Goal: Information Seeking & Learning: Learn about a topic

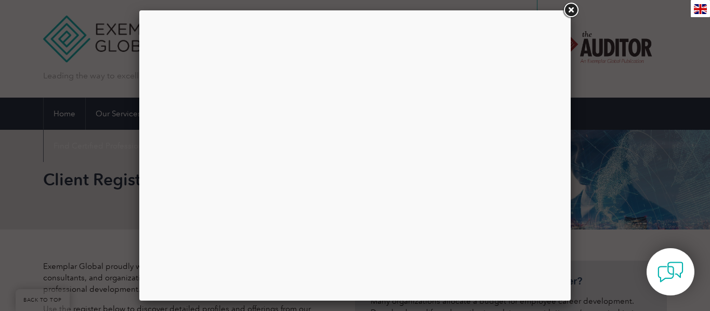
select select "[GEOGRAPHIC_DATA]"
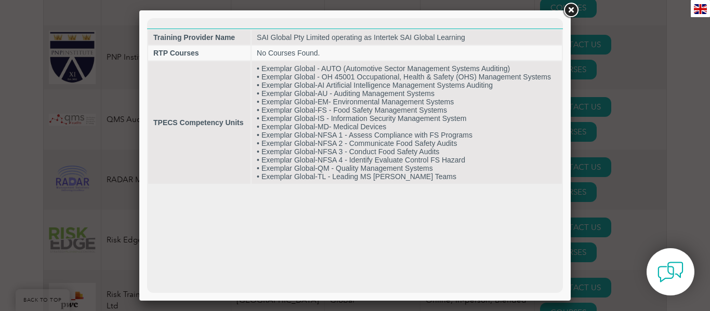
click at [568, 12] on link at bounding box center [570, 10] width 19 height 19
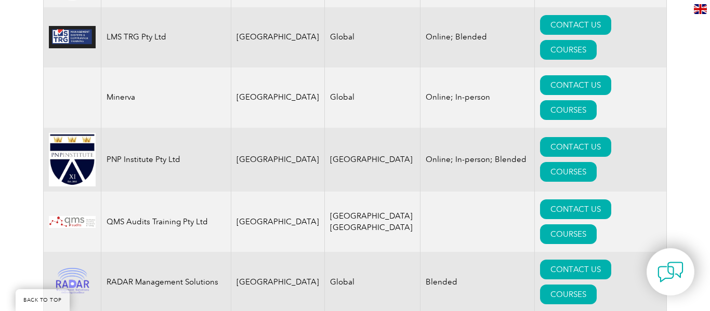
scroll to position [1258, 0]
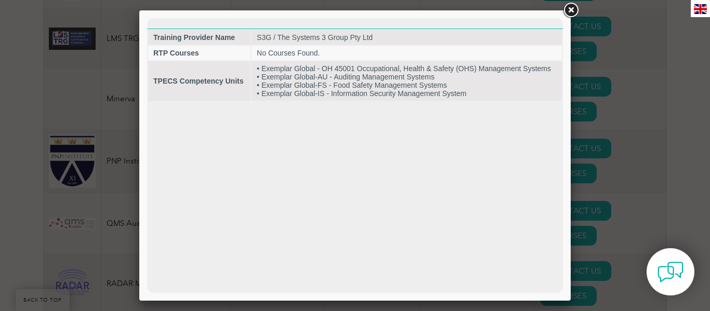
scroll to position [0, 0]
click at [569, 10] on link at bounding box center [570, 10] width 19 height 19
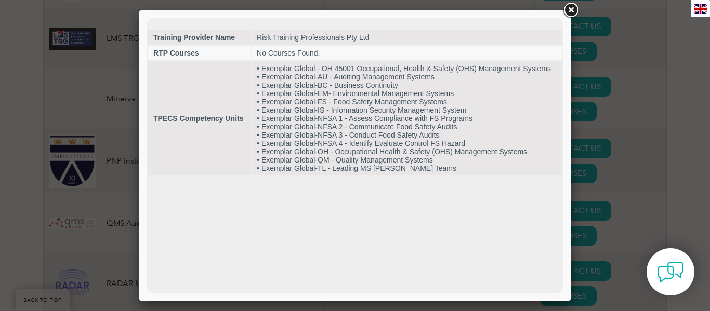
click at [570, 8] on link at bounding box center [570, 10] width 19 height 19
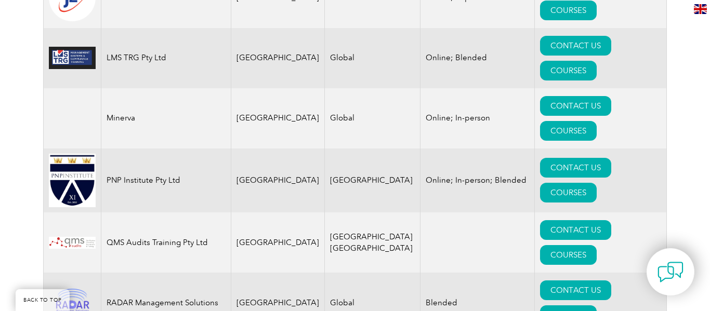
scroll to position [1217, 0]
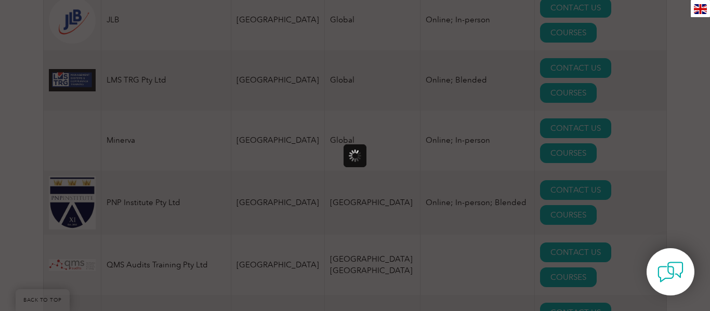
scroll to position [0, 0]
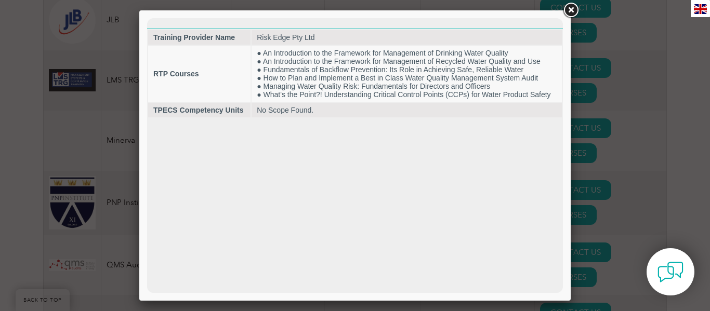
click at [569, 9] on link at bounding box center [570, 10] width 19 height 19
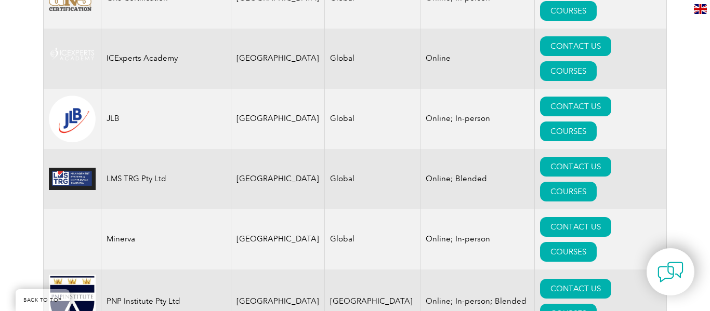
scroll to position [1113, 0]
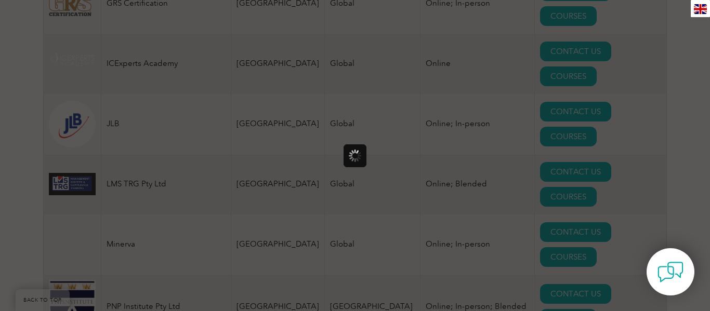
scroll to position [0, 0]
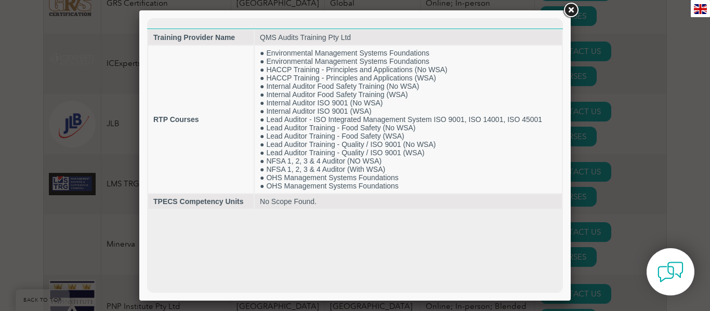
click at [570, 11] on link at bounding box center [570, 10] width 19 height 19
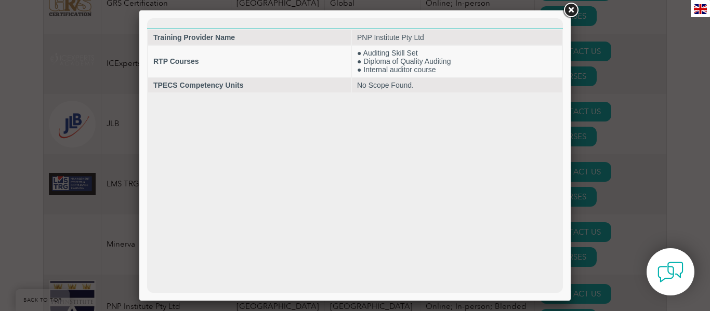
click at [571, 10] on link at bounding box center [570, 10] width 19 height 19
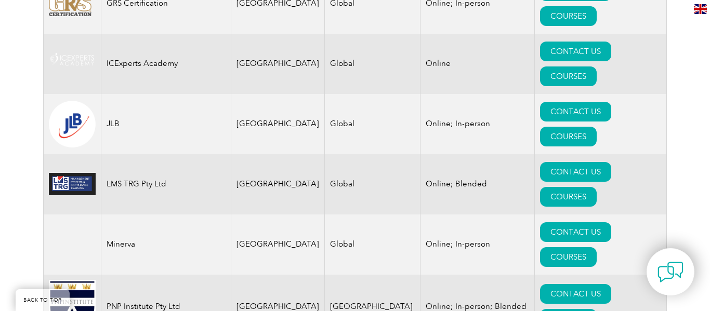
click at [673, 18] on div "Exemplar Global proudly works with a global network of training providers, cons…" at bounding box center [355, 70] width 710 height 1906
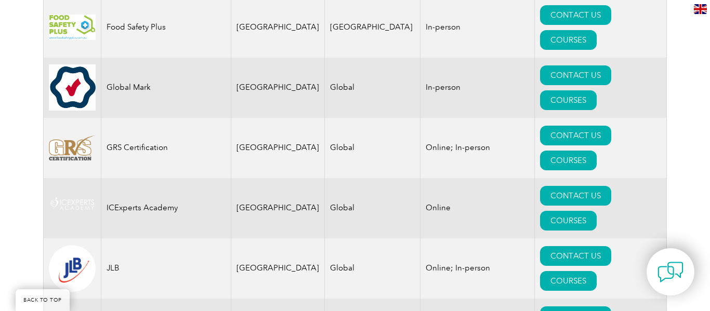
scroll to position [967, 0]
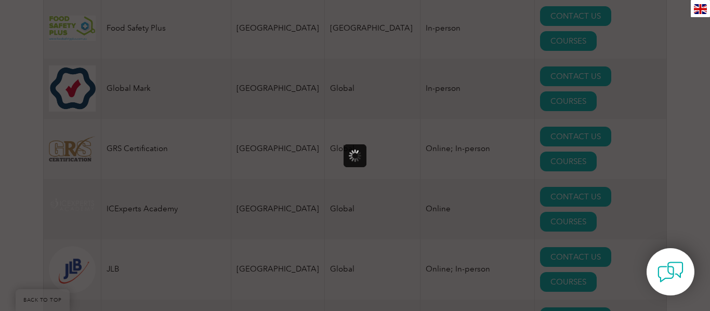
scroll to position [0, 0]
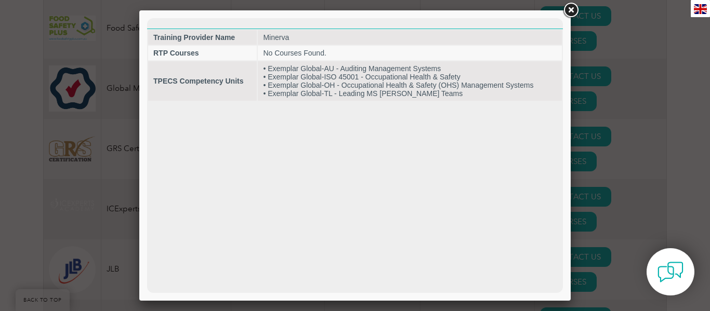
click at [570, 8] on link at bounding box center [570, 10] width 19 height 19
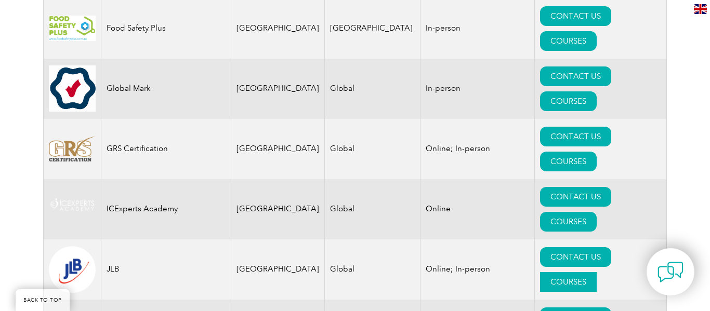
click at [596, 272] on link "COURSES" at bounding box center [568, 282] width 57 height 20
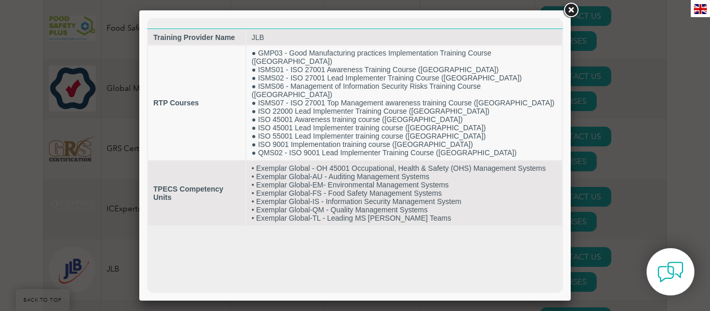
click at [570, 9] on link at bounding box center [570, 10] width 19 height 19
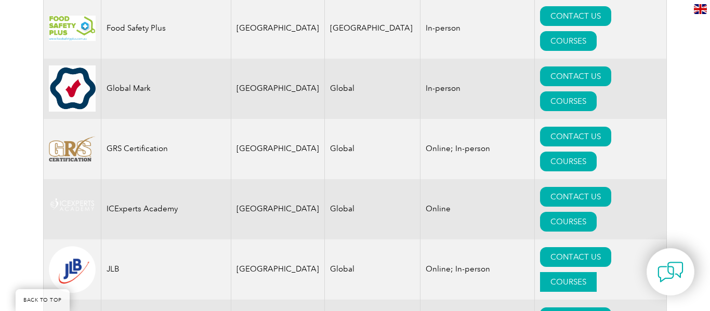
click at [596, 272] on link "COURSES" at bounding box center [568, 282] width 57 height 20
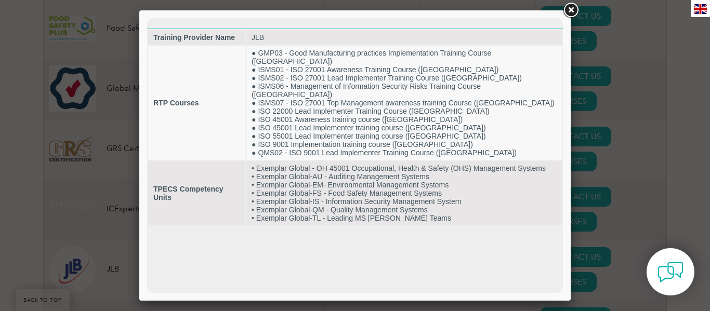
click at [568, 8] on link at bounding box center [570, 10] width 19 height 19
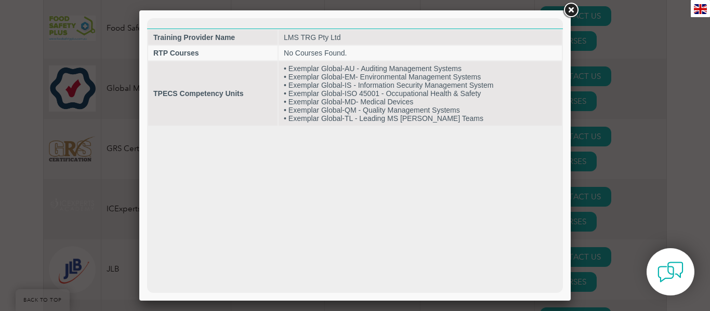
click at [568, 11] on link at bounding box center [570, 10] width 19 height 19
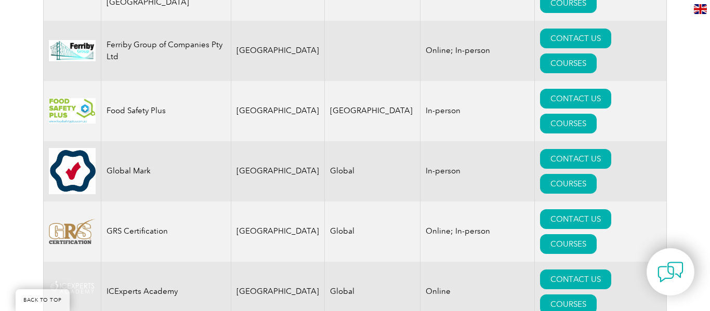
scroll to position [884, 0]
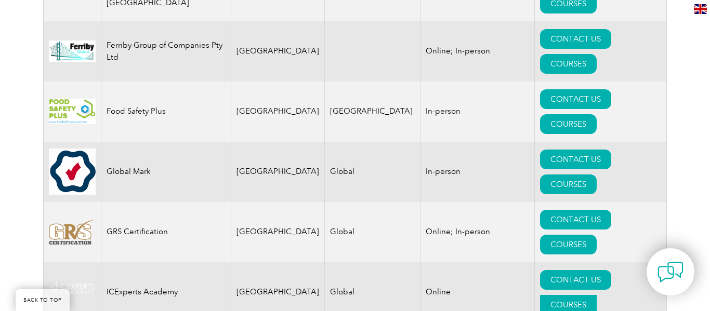
click at [596, 295] on link "COURSES" at bounding box center [568, 305] width 57 height 20
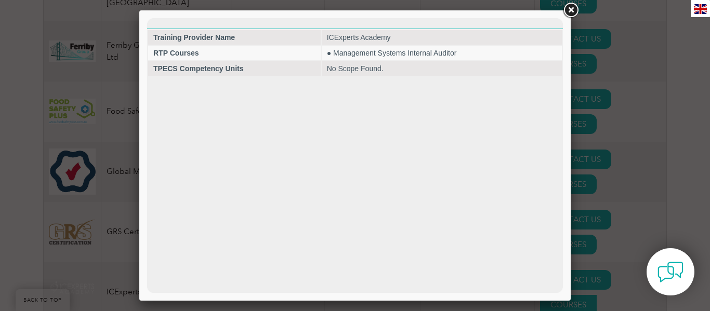
scroll to position [0, 0]
click at [569, 7] on link at bounding box center [570, 10] width 19 height 19
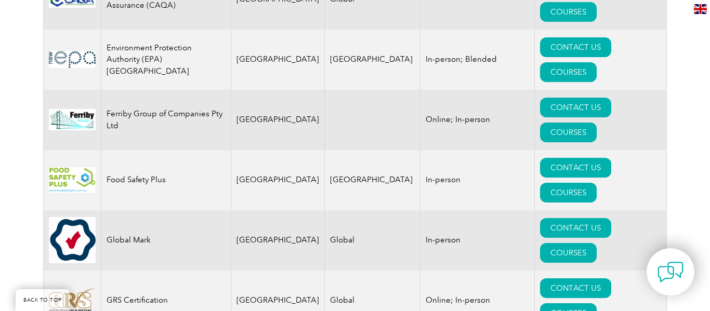
scroll to position [801, 0]
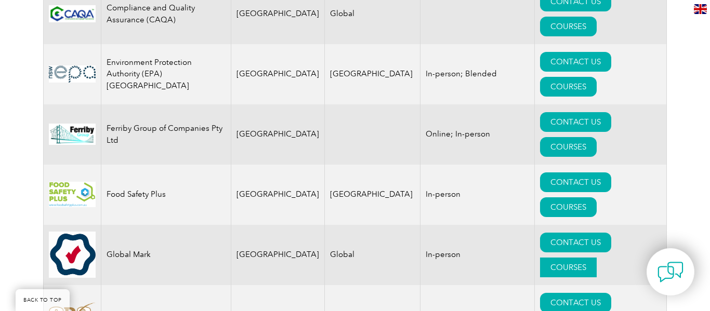
click at [596, 258] on link "COURSES" at bounding box center [568, 268] width 57 height 20
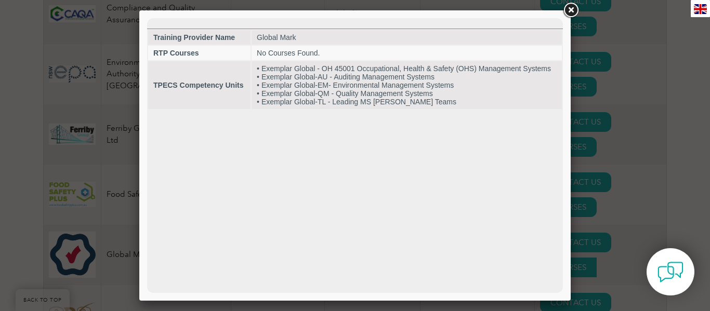
scroll to position [0, 0]
click at [570, 11] on link at bounding box center [570, 10] width 19 height 19
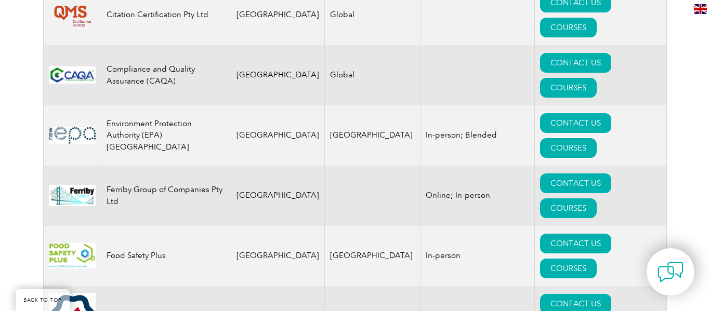
scroll to position [739, 0]
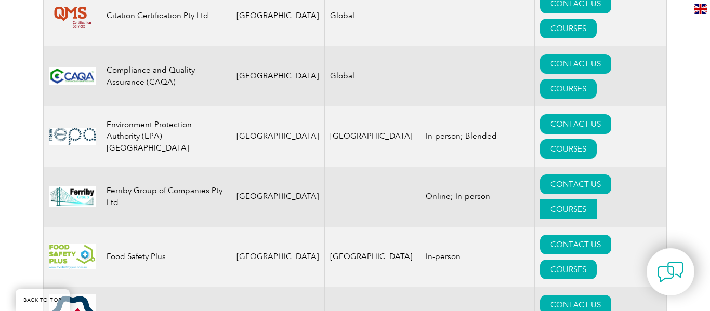
click at [596, 199] on link "COURSES" at bounding box center [568, 209] width 57 height 20
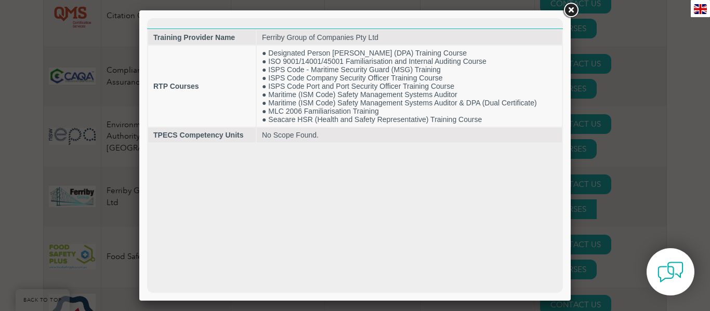
scroll to position [0, 0]
click at [571, 8] on link at bounding box center [570, 10] width 19 height 19
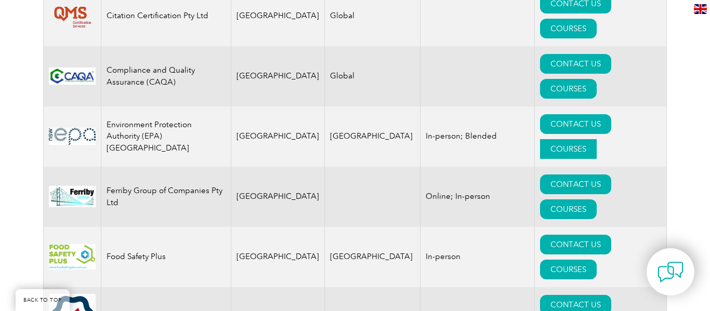
click at [596, 139] on link "COURSES" at bounding box center [568, 149] width 57 height 20
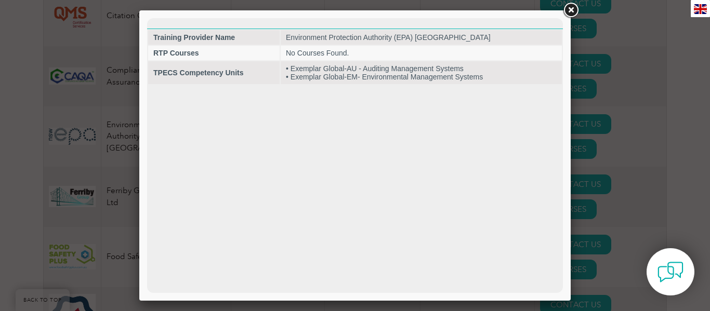
click at [571, 10] on link at bounding box center [570, 10] width 19 height 19
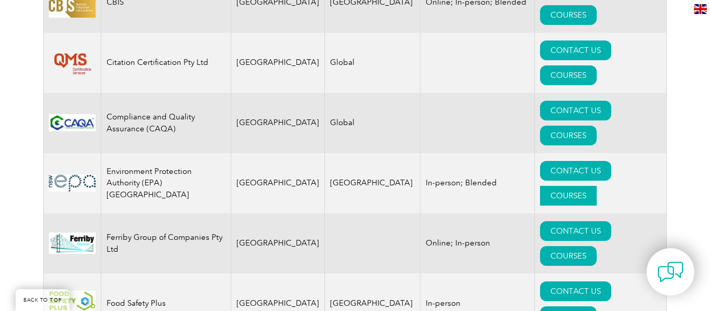
scroll to position [676, 0]
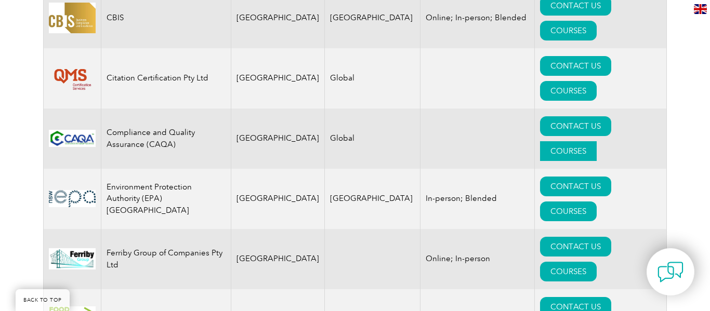
click at [596, 141] on link "COURSES" at bounding box center [568, 151] width 57 height 20
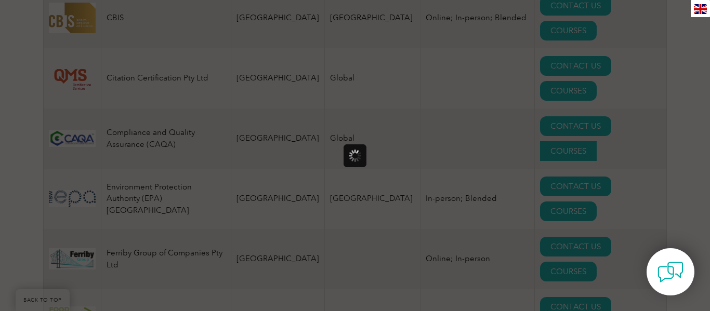
scroll to position [0, 0]
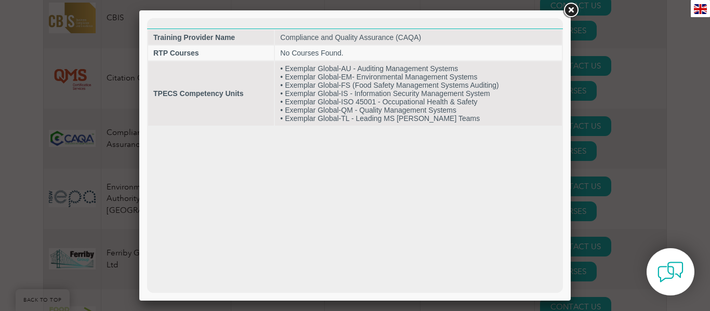
click at [570, 11] on link at bounding box center [570, 10] width 19 height 19
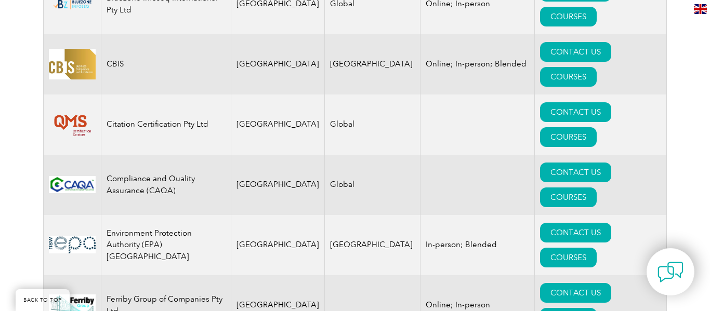
scroll to position [614, 0]
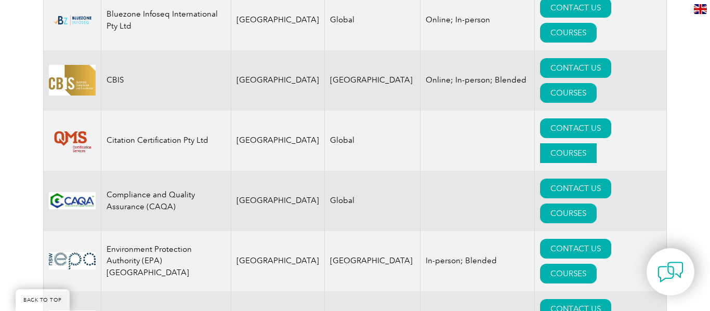
click at [596, 143] on link "COURSES" at bounding box center [568, 153] width 57 height 20
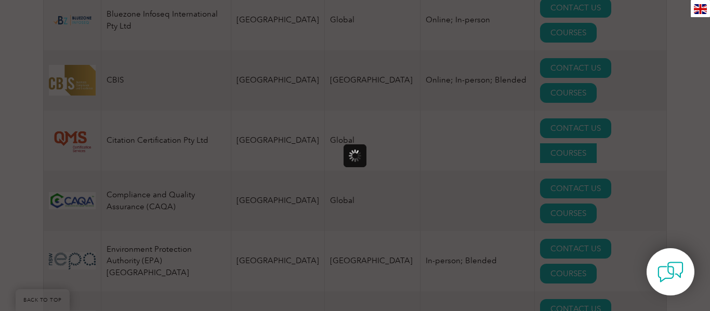
scroll to position [0, 0]
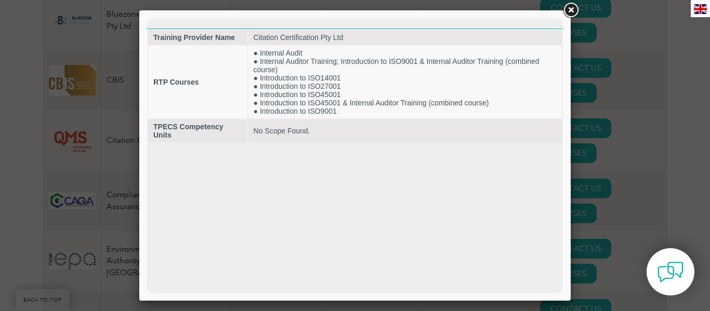
click at [571, 10] on link at bounding box center [570, 10] width 19 height 19
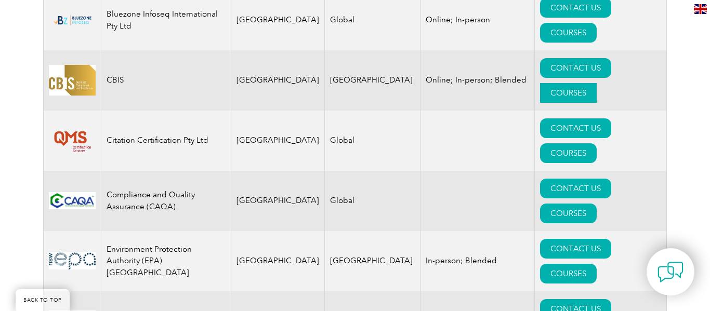
click at [596, 83] on link "COURSES" at bounding box center [568, 93] width 57 height 20
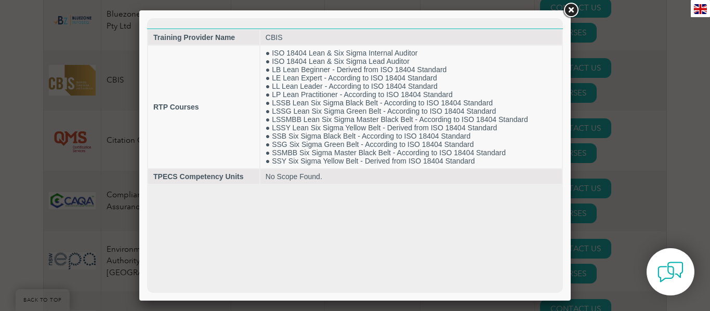
click at [487, 79] on td "● ISO 18404 Lean & Six Sigma Internal Auditor ● ISO 18404 Lean & Six Sigma Lead…" at bounding box center [410, 107] width 301 height 123
click at [571, 9] on link at bounding box center [570, 10] width 19 height 19
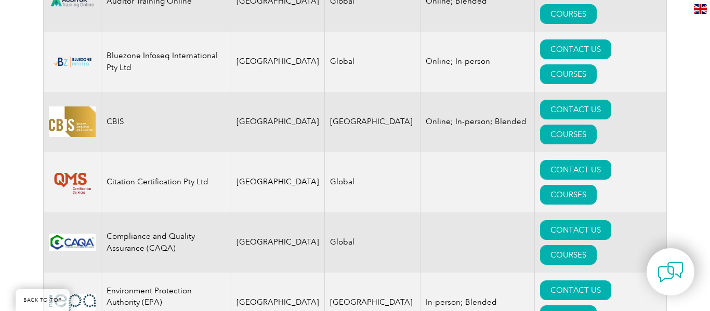
scroll to position [552, 0]
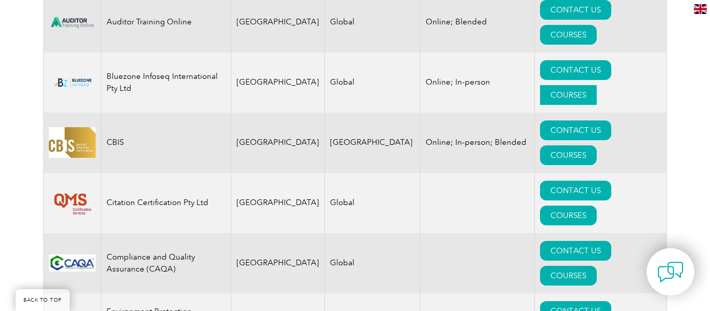
click at [596, 85] on link "COURSES" at bounding box center [568, 95] width 57 height 20
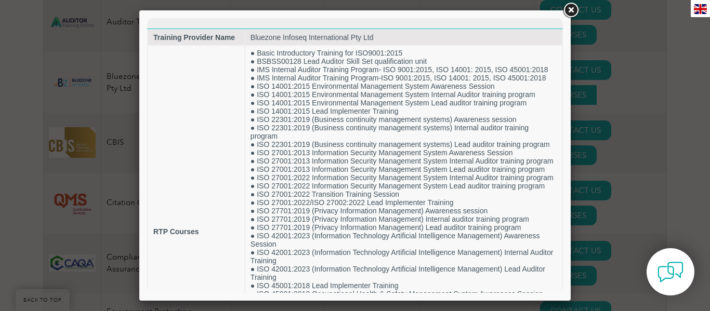
scroll to position [0, 0]
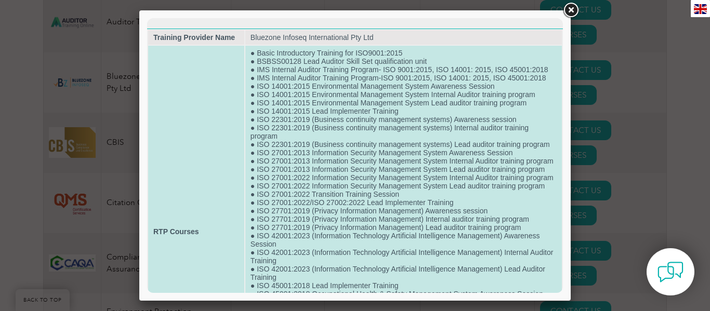
click at [558, 190] on td "● Basic Introductory Training for ISO9001:2015 ● BSBSS00128 Lead Auditor Skill …" at bounding box center [403, 232] width 316 height 372
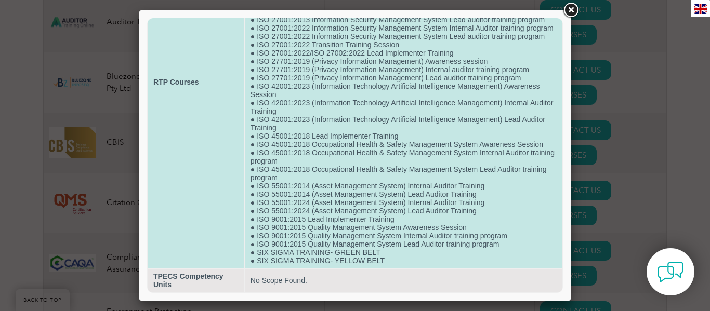
scroll to position [166, 0]
click at [513, 56] on td "● Basic Introductory Training for ISO9001:2015 ● BSBSS00128 Lead Auditor Skill …" at bounding box center [403, 82] width 316 height 372
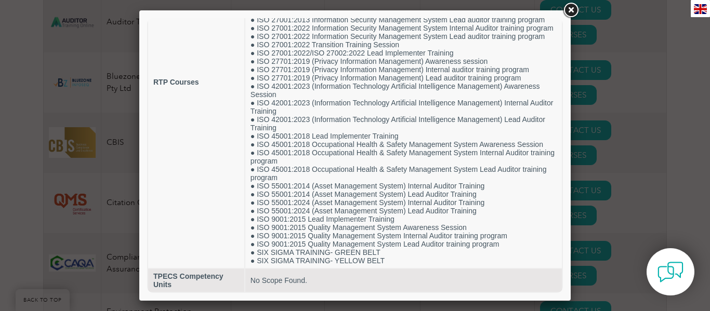
click at [569, 7] on link at bounding box center [570, 10] width 19 height 19
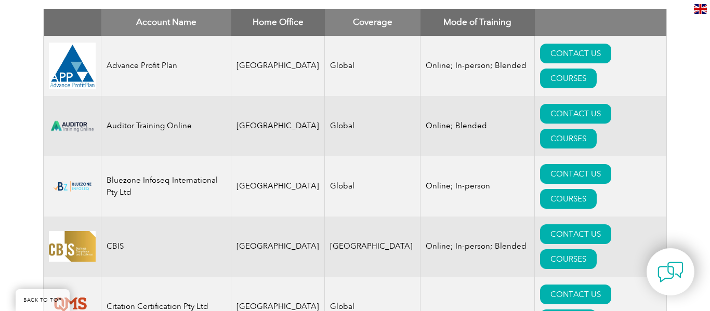
scroll to position [427, 0]
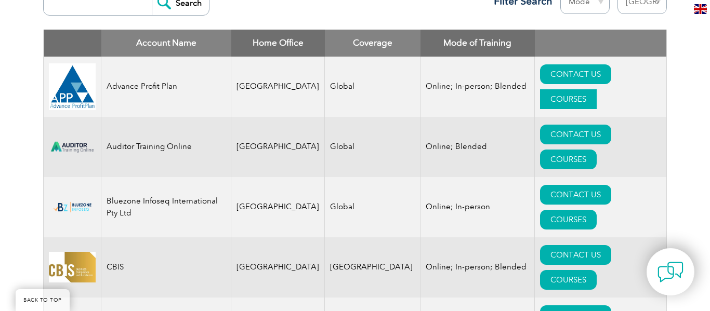
click at [596, 89] on link "COURSES" at bounding box center [568, 99] width 57 height 20
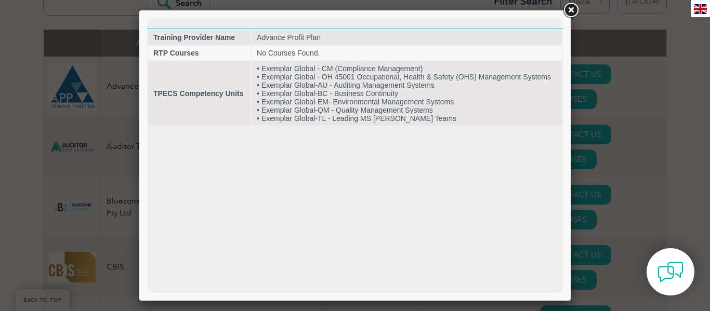
scroll to position [0, 0]
click at [569, 8] on link at bounding box center [570, 10] width 19 height 19
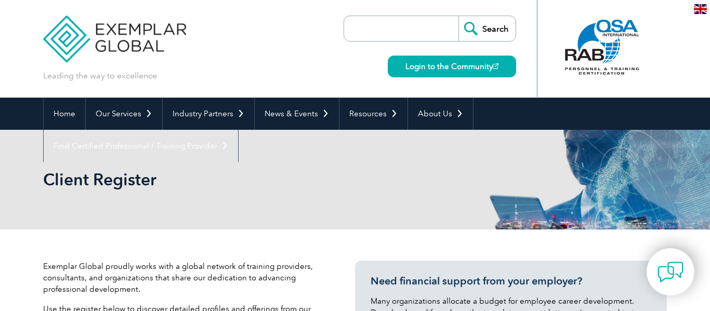
click at [401, 35] on input "search" at bounding box center [403, 28] width 109 height 25
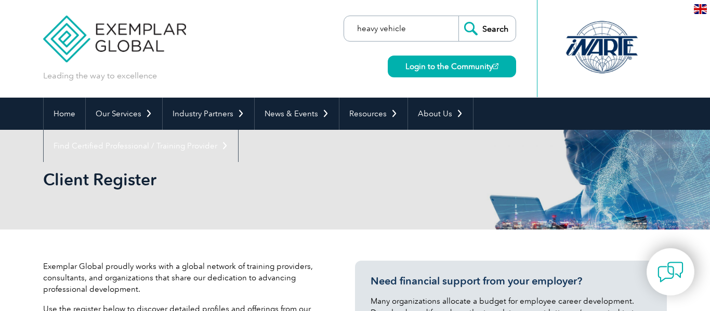
type input "heavy vehicle"
click at [491, 24] on input "Search" at bounding box center [486, 28] width 57 height 25
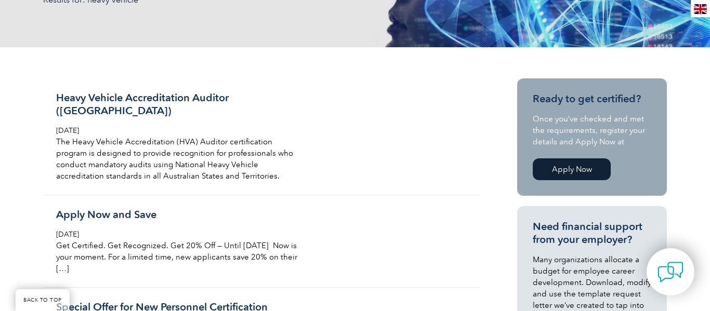
scroll to position [229, 0]
